Goal: Communication & Community: Share content

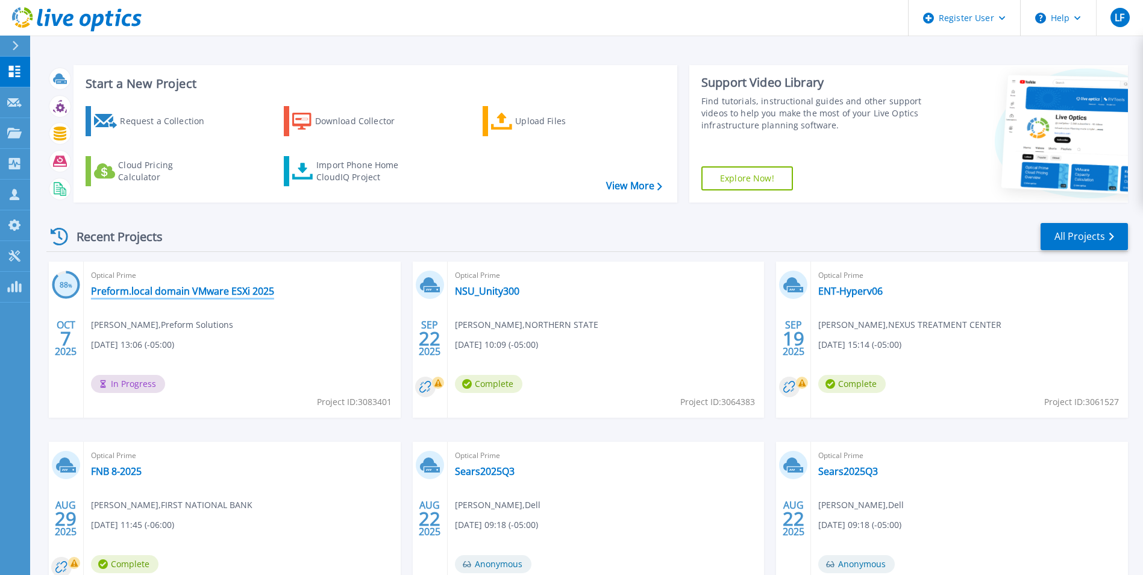
click at [195, 295] on link "Preform.local domain VMware ESXi 2025" at bounding box center [182, 291] width 183 height 12
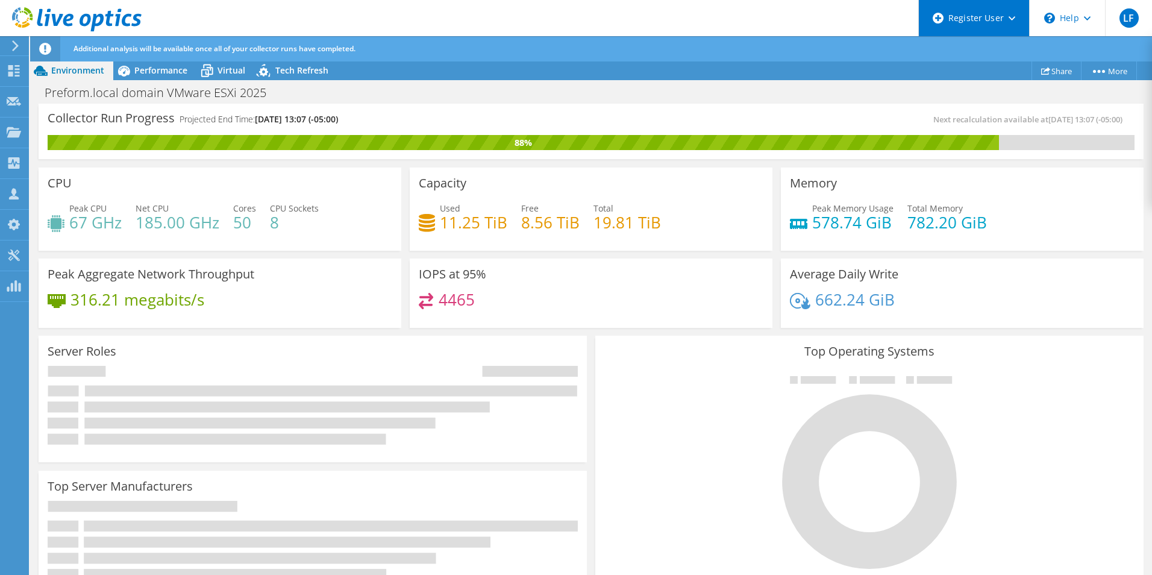
click at [1006, 17] on div "Register User" at bounding box center [973, 18] width 111 height 36
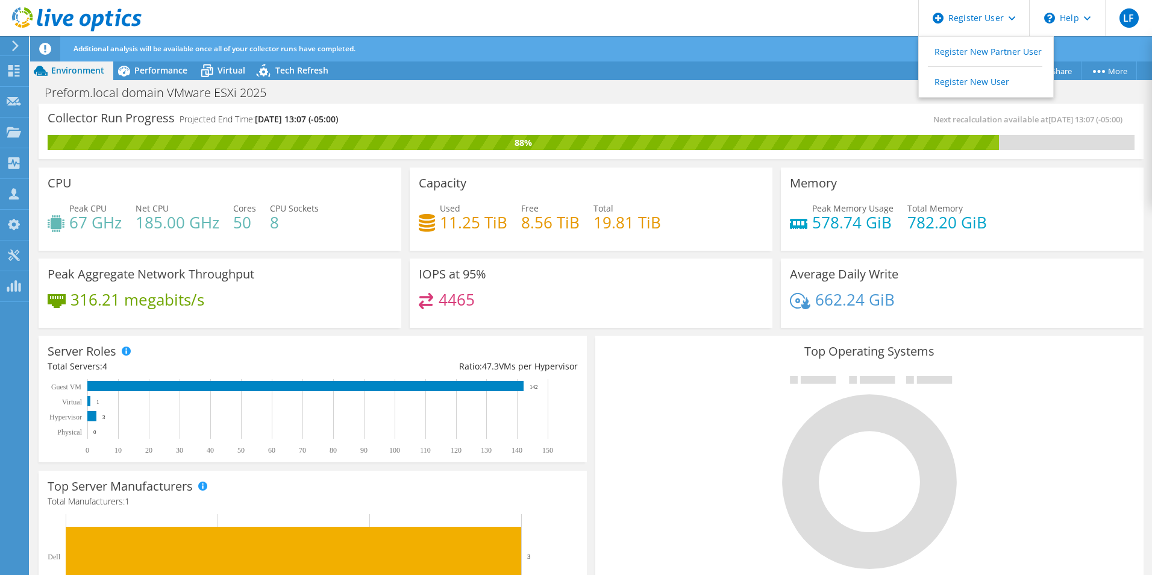
click at [703, 113] on div "Next recalculation available at 10/08/2025, 13:07 (-05:00)" at bounding box center [862, 120] width 543 height 14
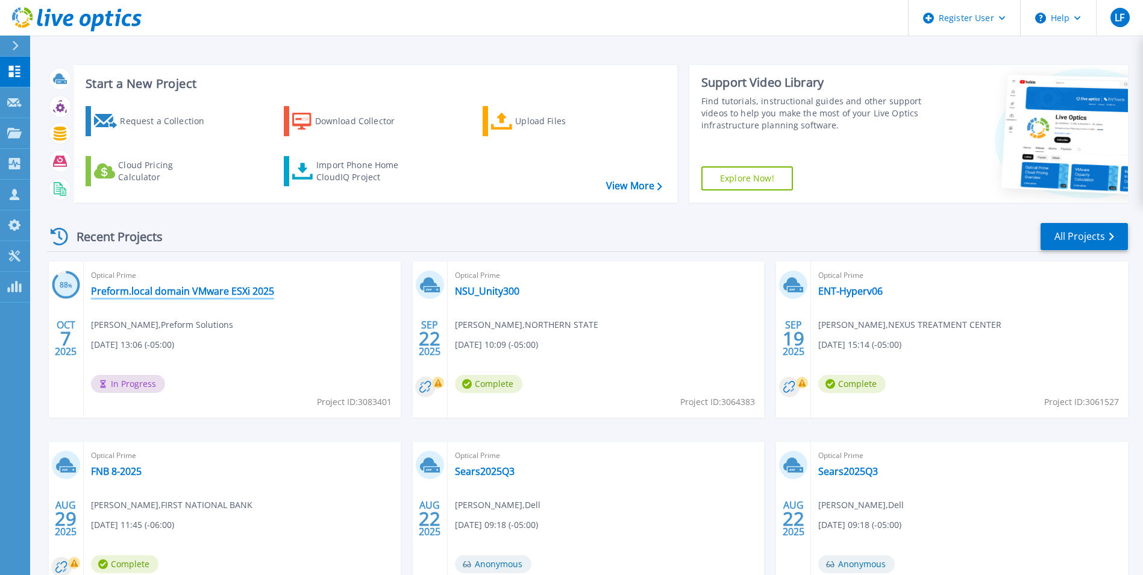
click at [204, 294] on link "Preform.local domain VMware ESXi 2025" at bounding box center [182, 291] width 183 height 12
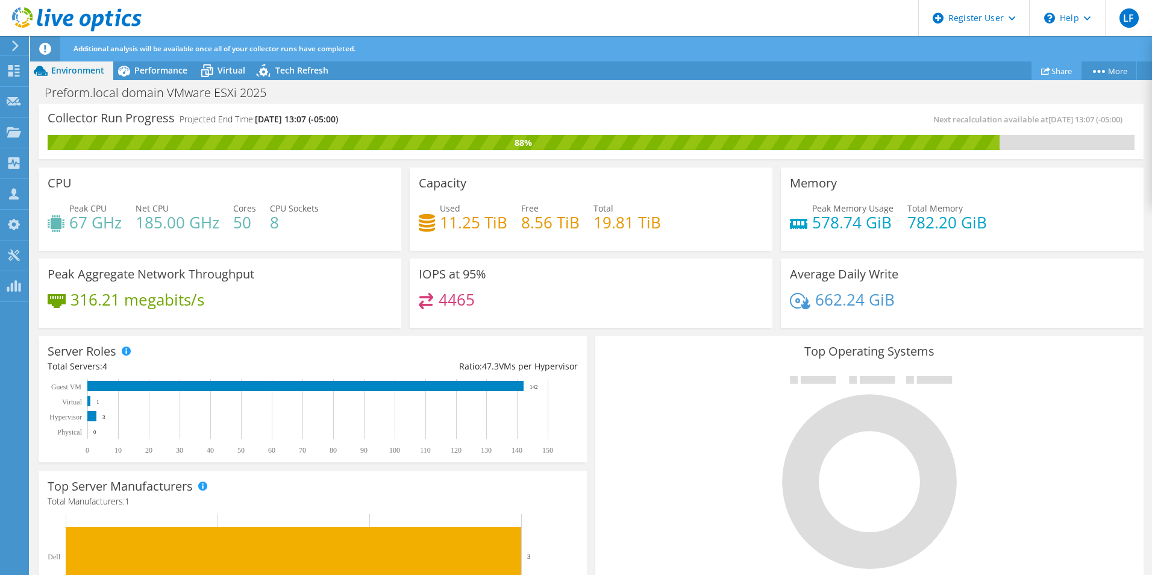
click at [1049, 71] on link "Share" at bounding box center [1056, 70] width 50 height 19
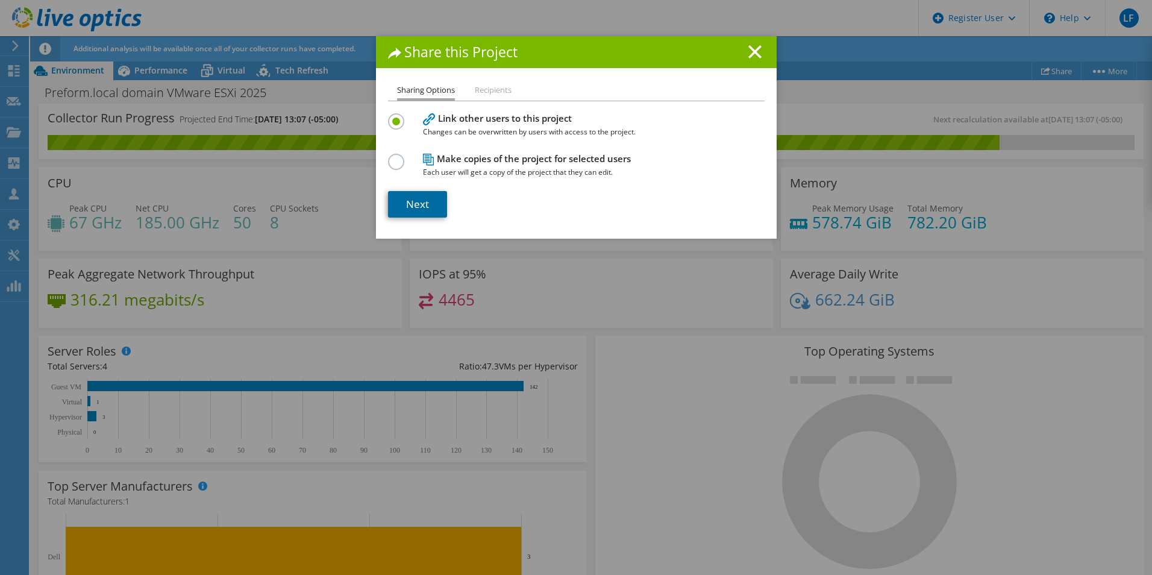
click at [422, 201] on link "Next" at bounding box center [417, 204] width 59 height 27
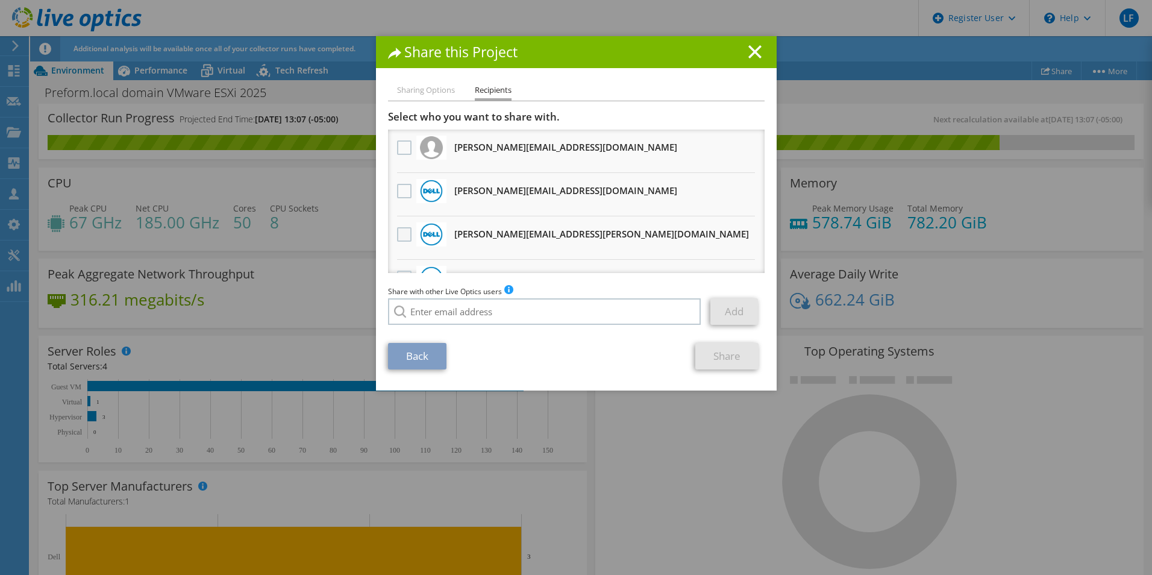
click at [401, 236] on label at bounding box center [405, 234] width 17 height 14
click at [0, 0] on input "checkbox" at bounding box center [0, 0] width 0 height 0
click at [723, 355] on link "Share" at bounding box center [726, 356] width 63 height 27
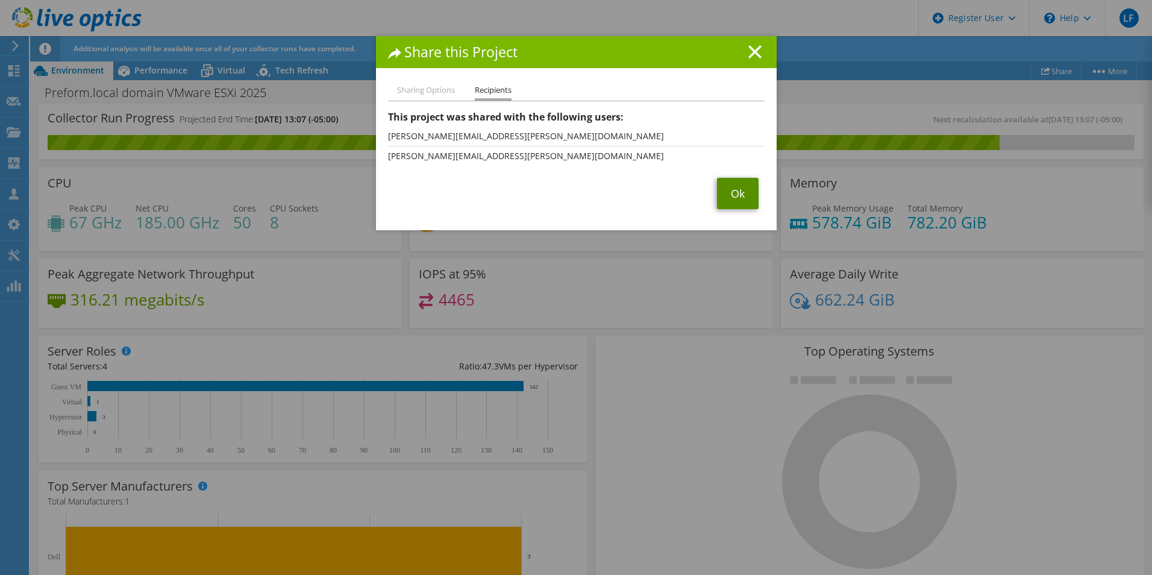
click at [739, 193] on link "Ok" at bounding box center [738, 193] width 42 height 31
